Goal: Transaction & Acquisition: Subscribe to service/newsletter

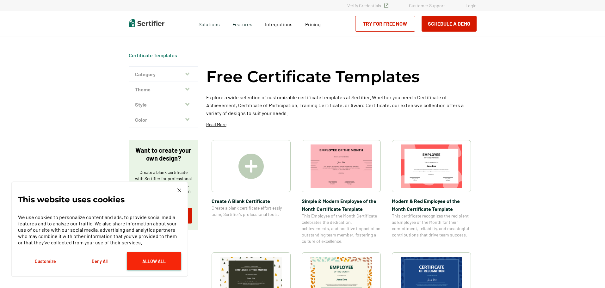
click at [161, 262] on button "Allow All" at bounding box center [154, 261] width 54 height 18
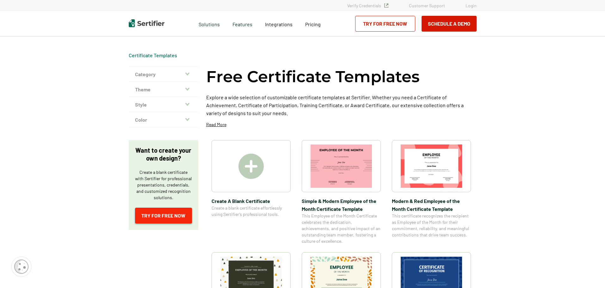
click at [172, 216] on link "Try for Free Now" at bounding box center [163, 216] width 57 height 16
